Goal: Information Seeking & Learning: Learn about a topic

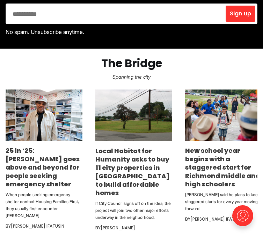
scroll to position [233, 0]
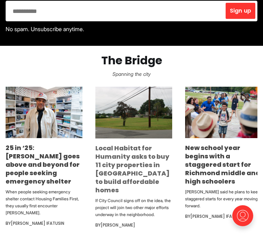
click at [129, 180] on link "Local Habitat for Humanity asks to buy 11 city properties in [GEOGRAPHIC_DATA] …" at bounding box center [132, 169] width 74 height 51
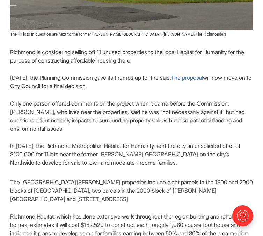
scroll to position [290, 0]
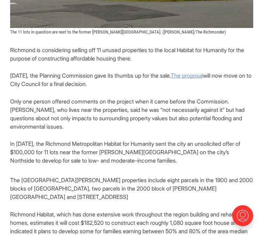
click at [203, 72] on u "The proposal" at bounding box center [187, 75] width 32 height 7
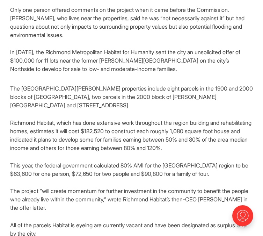
scroll to position [383, 0]
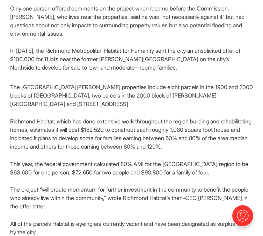
click at [159, 118] on p "Richmond Habitat, which has done extensive work throughout the region building …" at bounding box center [131, 134] width 243 height 34
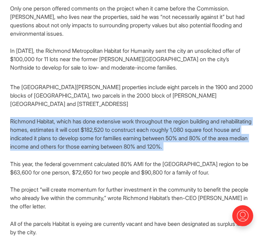
click at [159, 118] on p "Richmond Habitat, which has done extensive work throughout the region building …" at bounding box center [131, 134] width 243 height 34
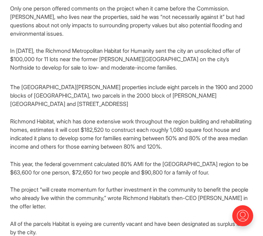
click at [168, 122] on section "Richmond is considering selling off 11 unused properties to the local Habitat f…" at bounding box center [131, 221] width 263 height 536
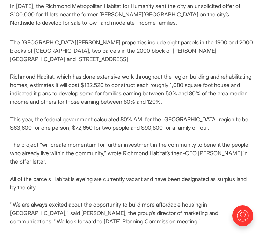
scroll to position [426, 0]
